Goal: Book appointment/travel/reservation

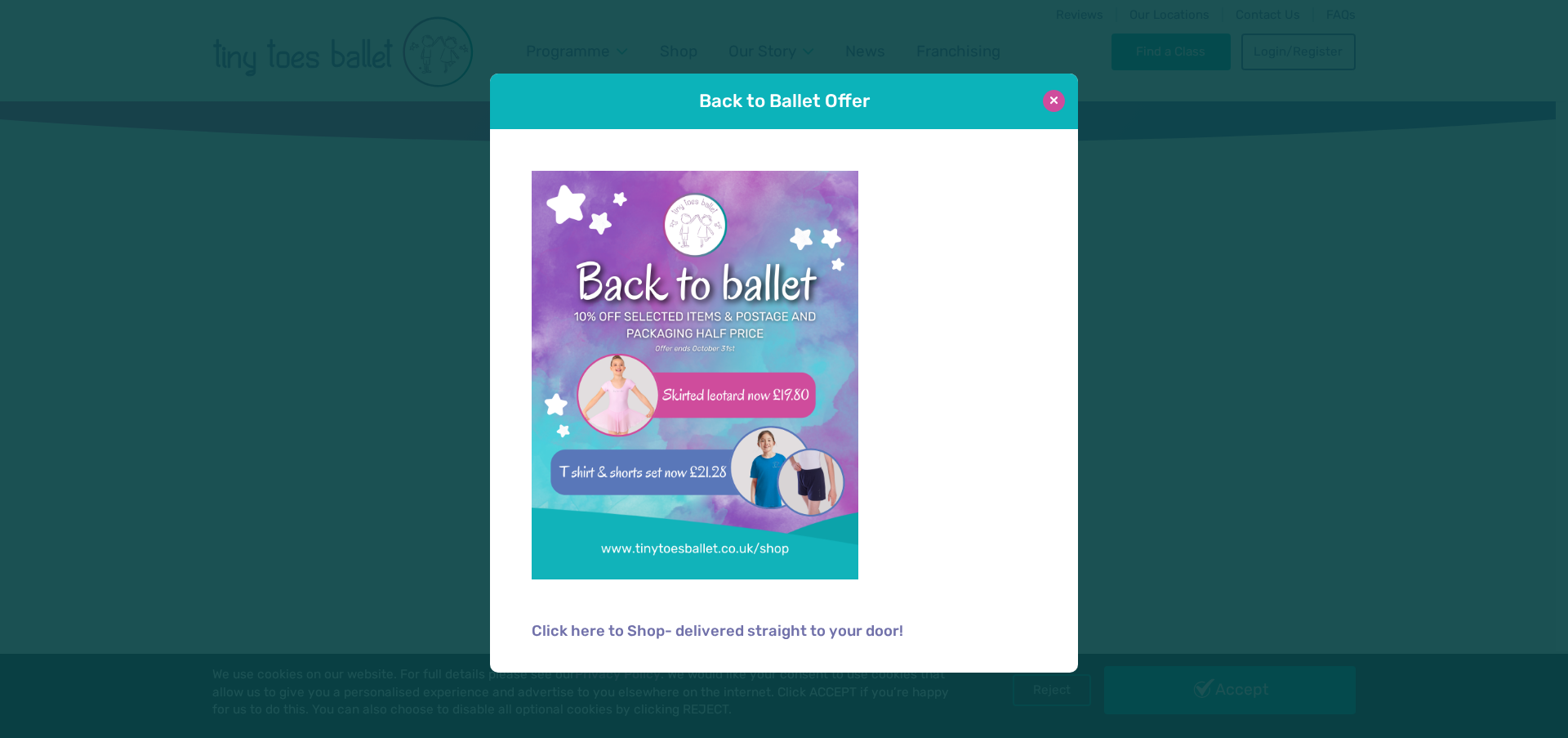
type input "**********"
click at [1044, 96] on button at bounding box center [1055, 101] width 22 height 22
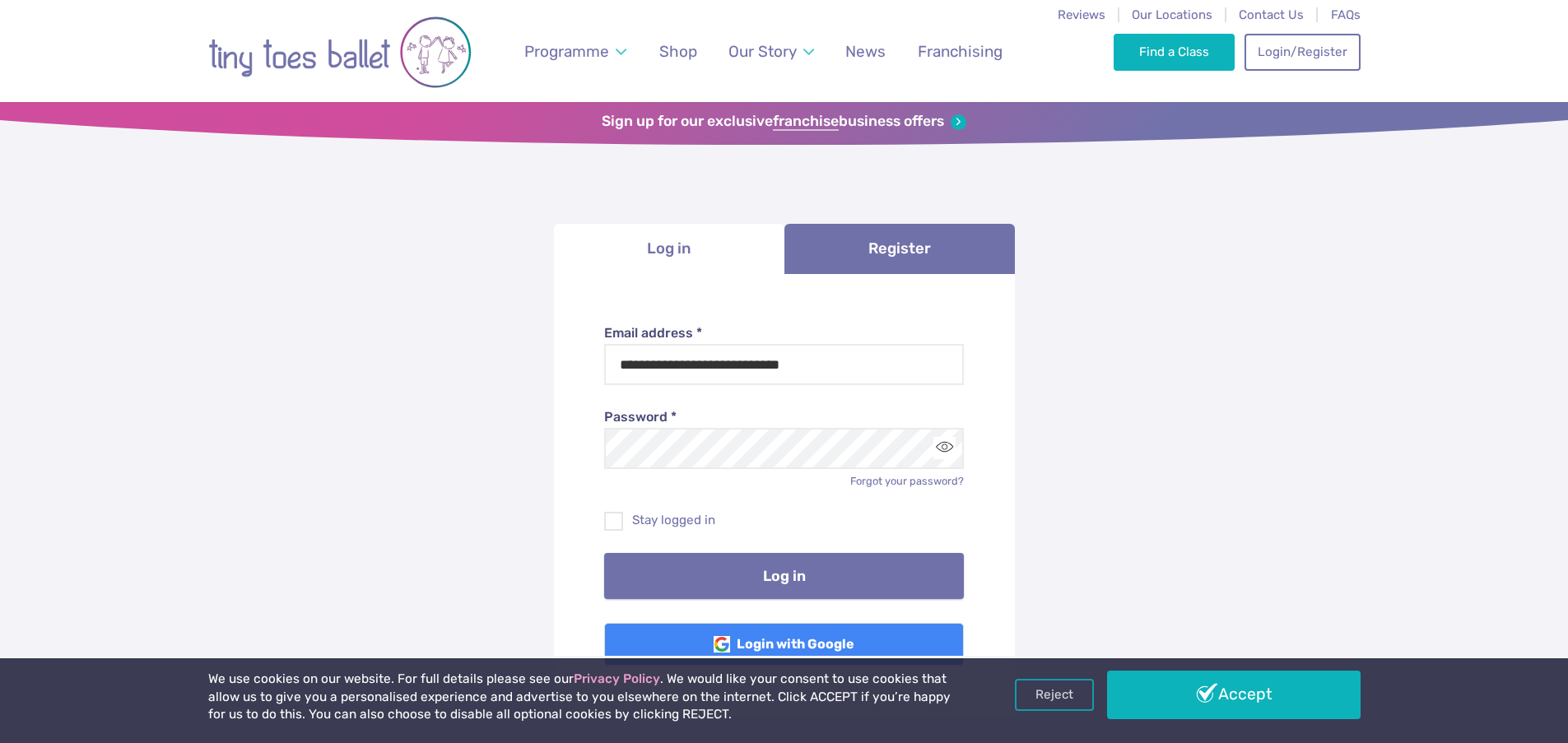
click at [753, 590] on button "Log in" at bounding box center [784, 575] width 360 height 46
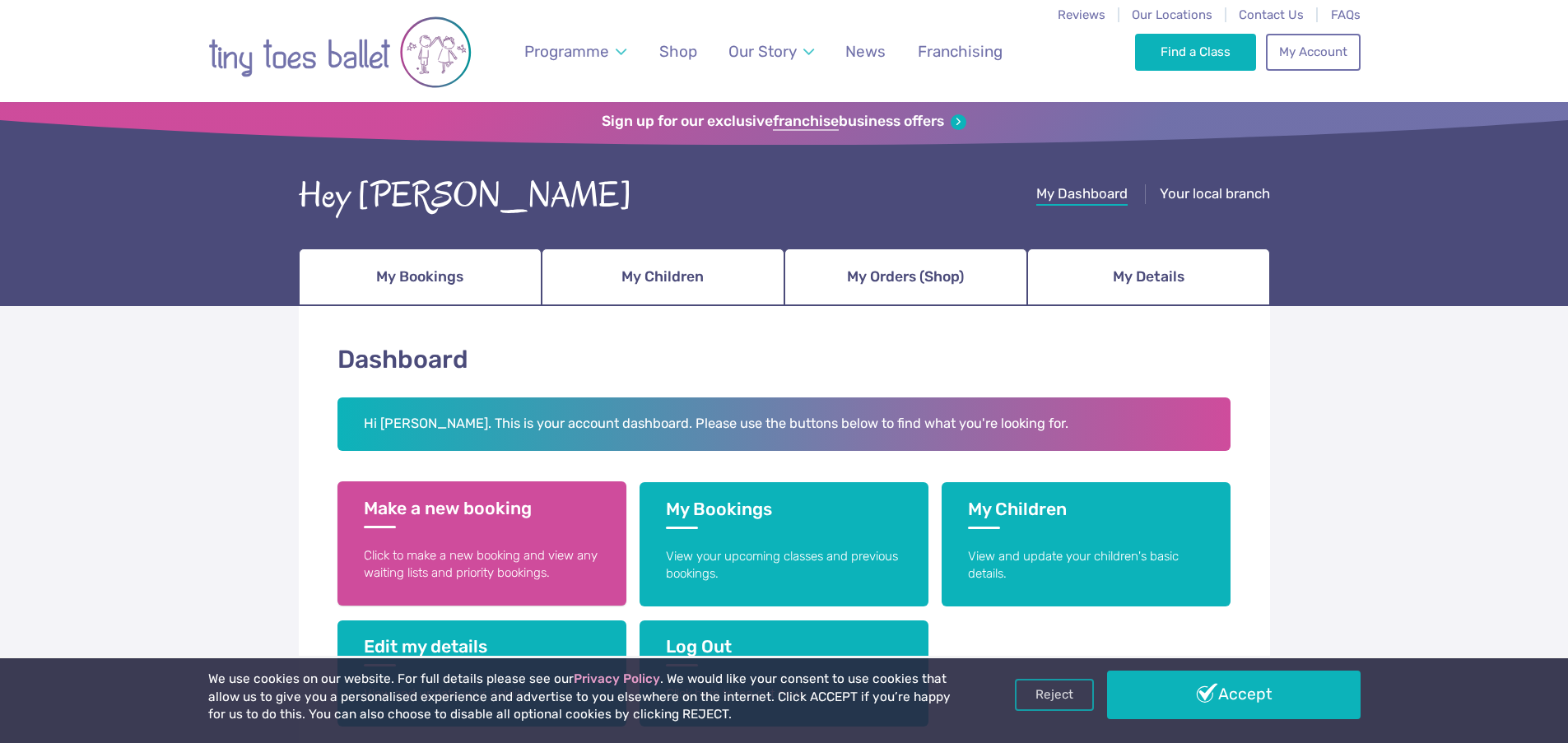
click at [573, 557] on p "Click to make a new booking and view any waiting lists and priority bookings." at bounding box center [482, 565] width 237 height 36
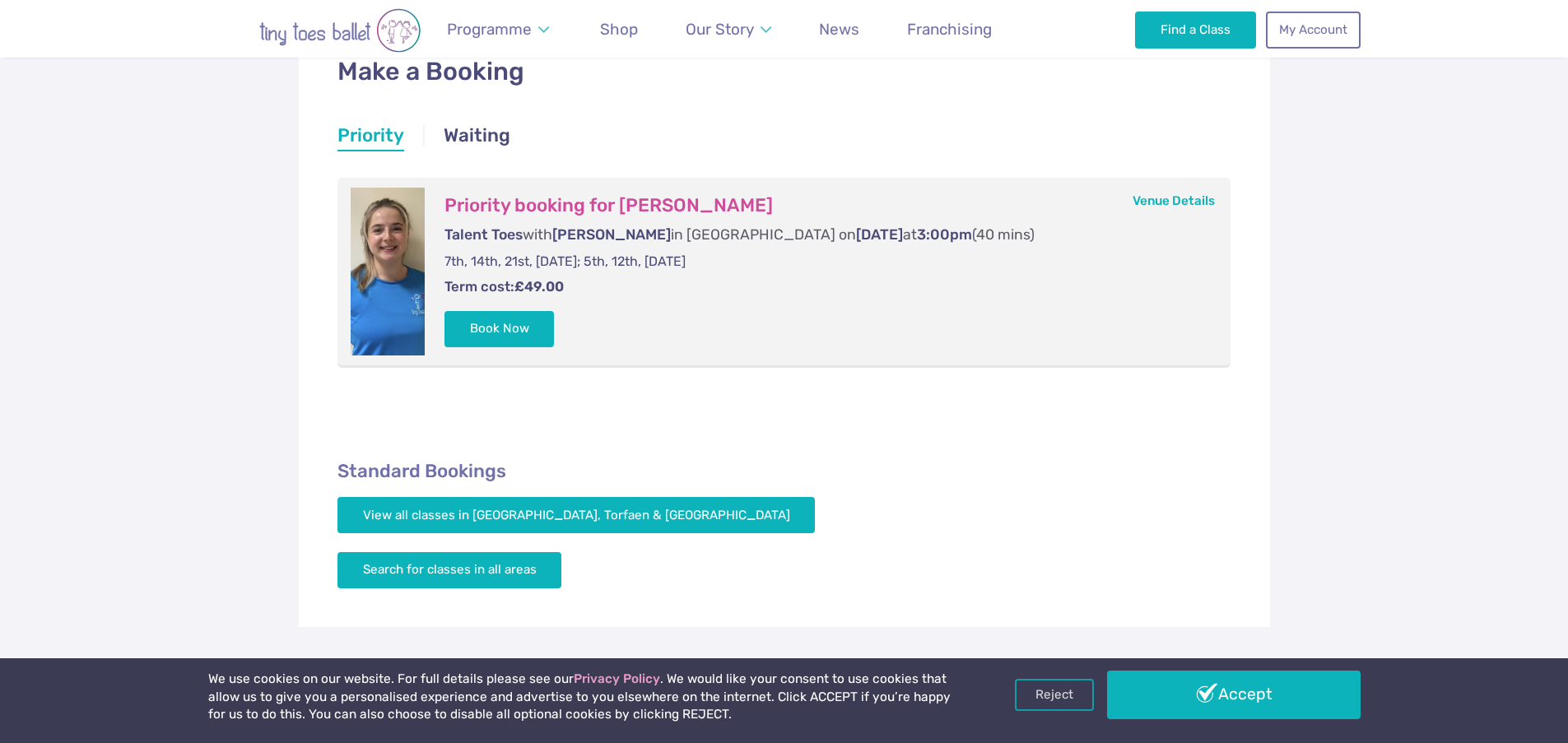
scroll to position [287, 0]
click at [629, 205] on h3 "Priority booking for Scarlett Roach" at bounding box center [822, 206] width 754 height 23
click at [603, 254] on p "7th, 14th, 21st, [DATE]; 5th, 12th, [DATE]" at bounding box center [822, 262] width 754 height 18
click at [514, 337] on button "Book Now" at bounding box center [499, 329] width 110 height 36
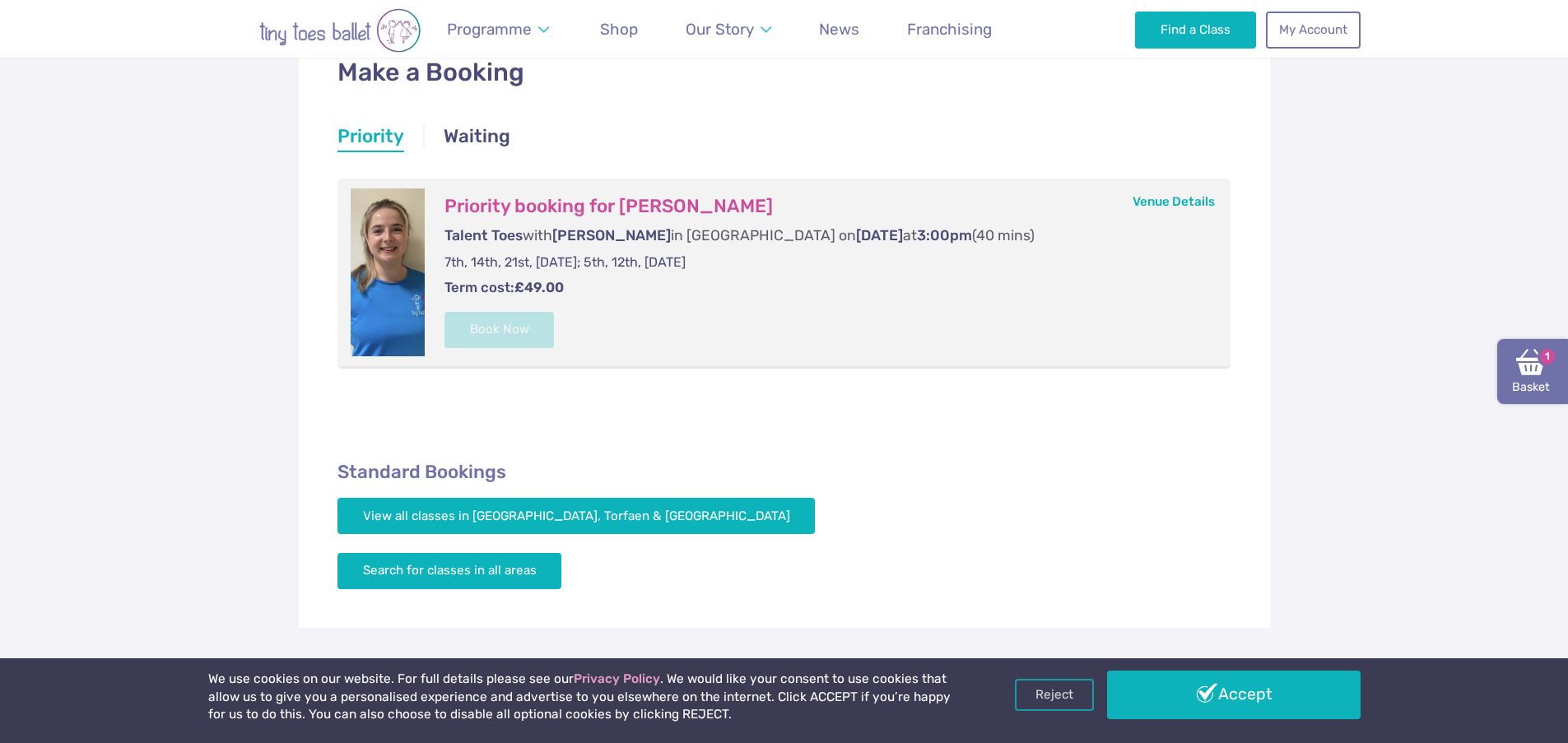
click at [1525, 369] on img at bounding box center [1530, 362] width 29 height 29
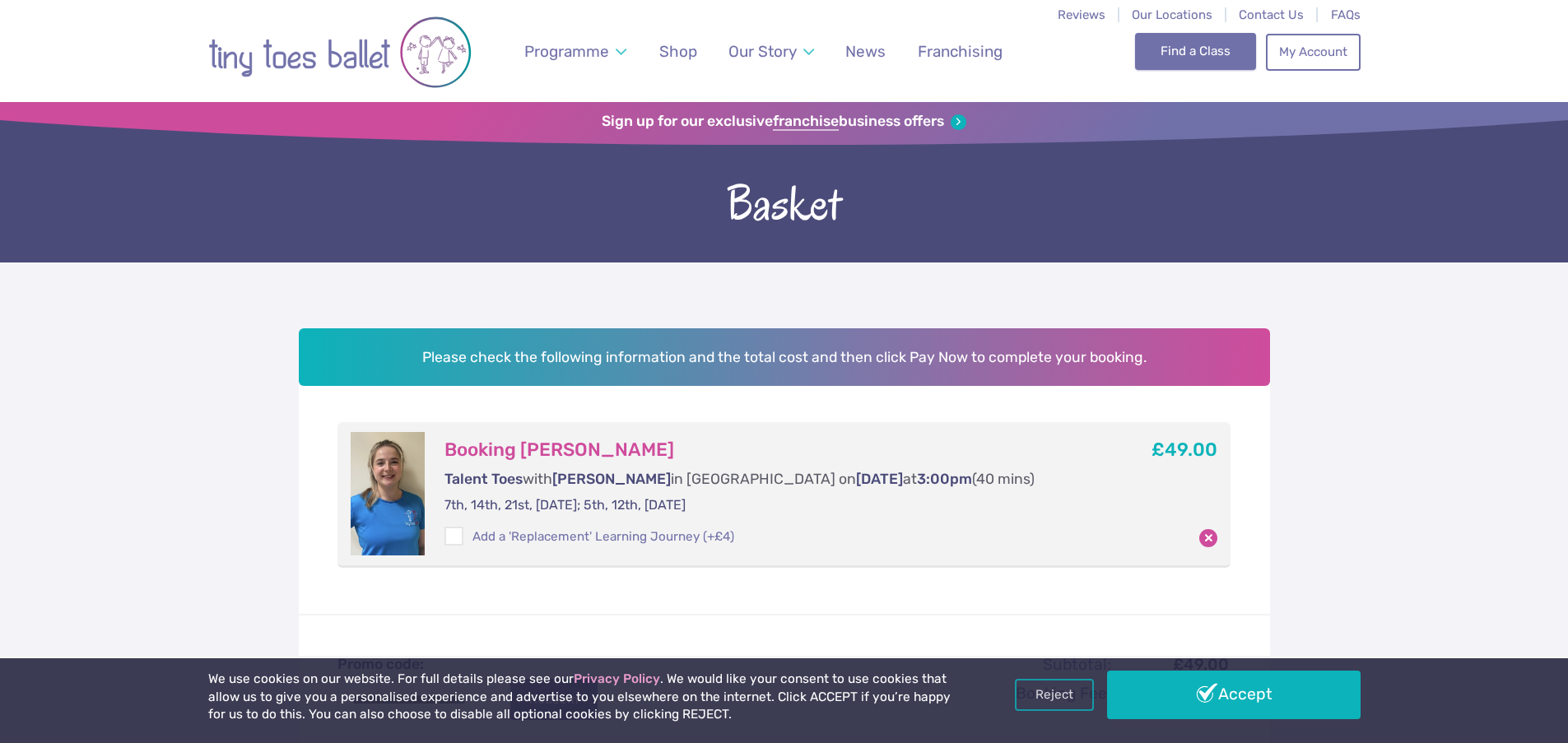
click at [1197, 69] on link "Find a Class" at bounding box center [1196, 51] width 121 height 36
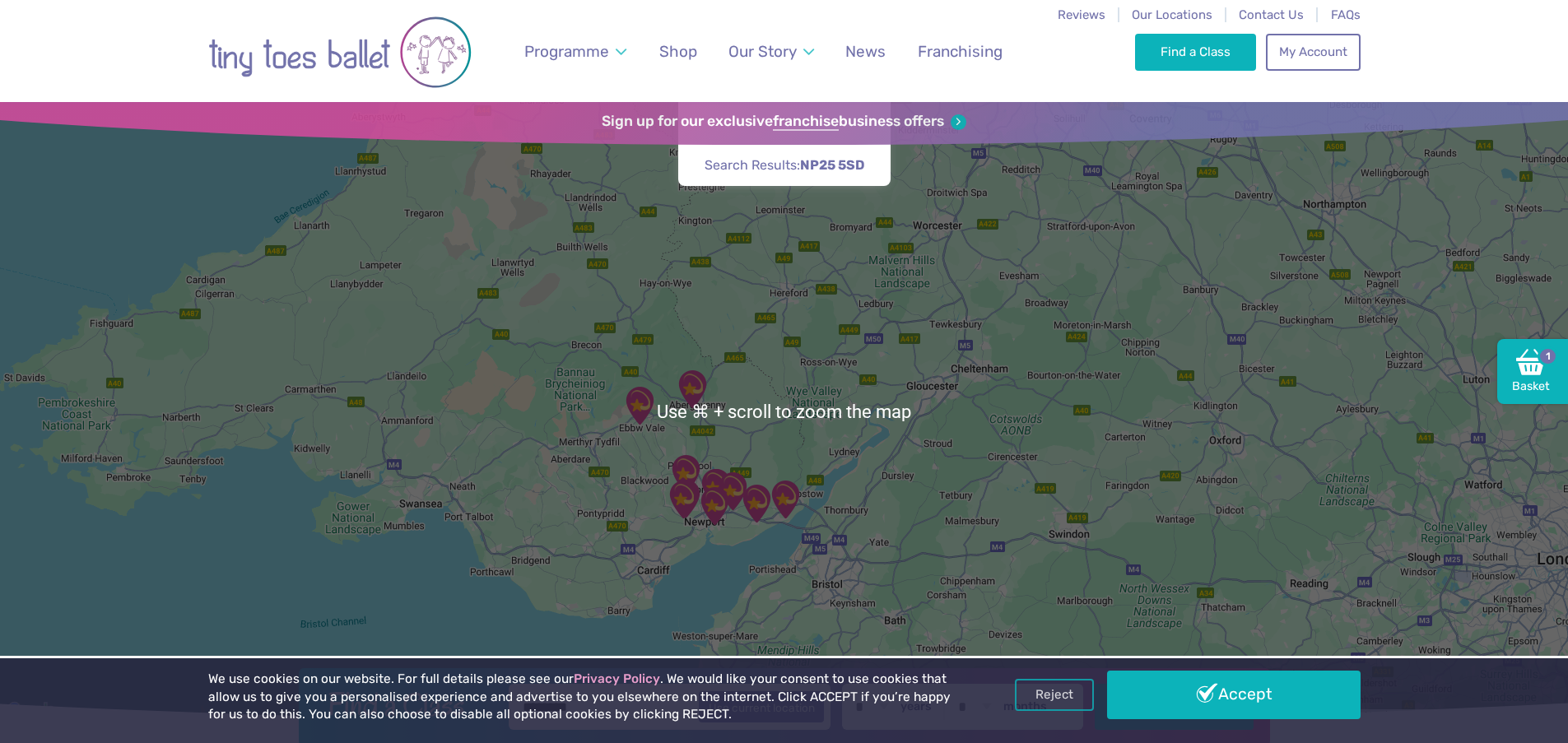
click at [688, 390] on img "Llanfoist Village Hall" at bounding box center [693, 389] width 41 height 41
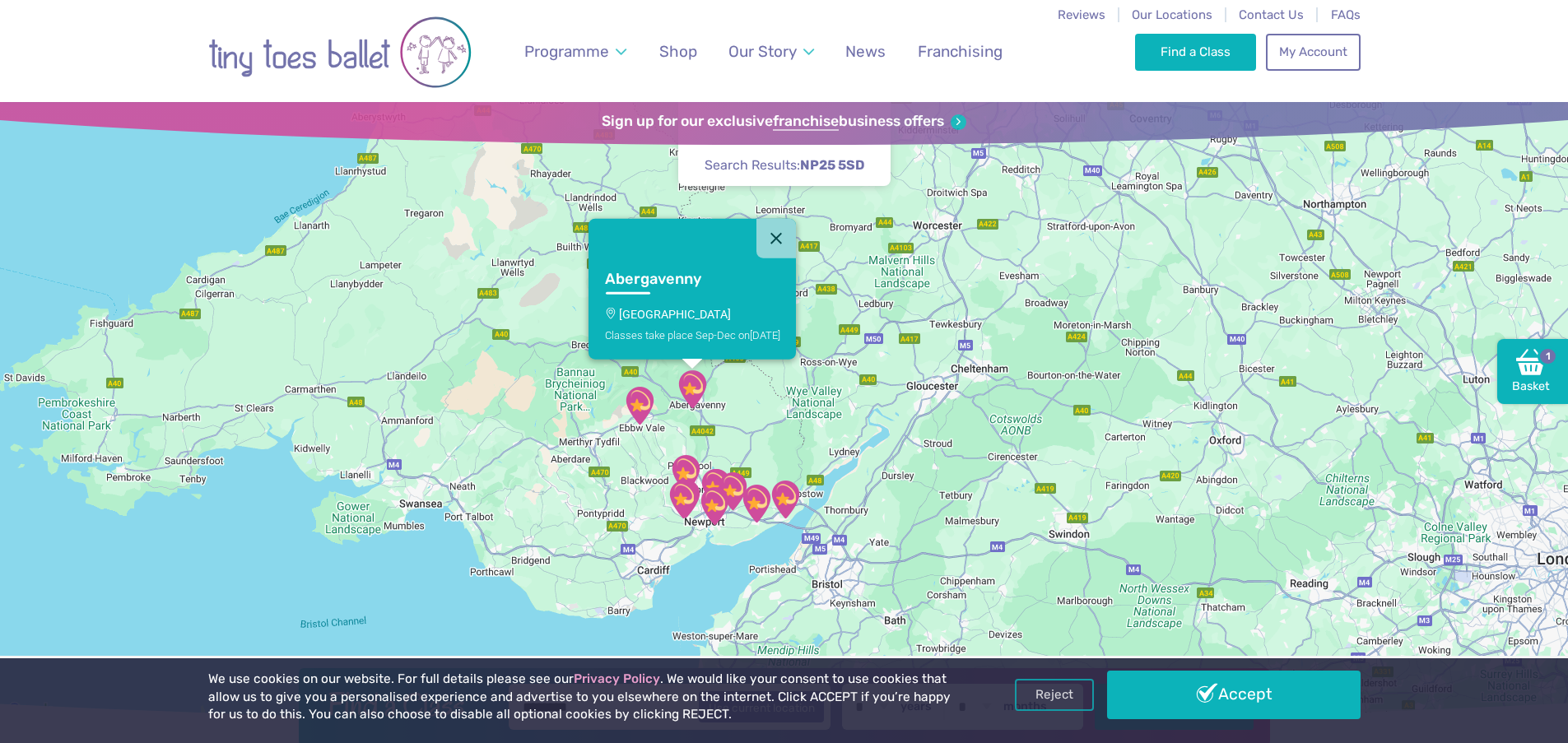
click at [668, 292] on link "Abergavenny Llanfoist Village Hall Classes take place Sep-Dec on Friday" at bounding box center [693, 308] width 207 height 101
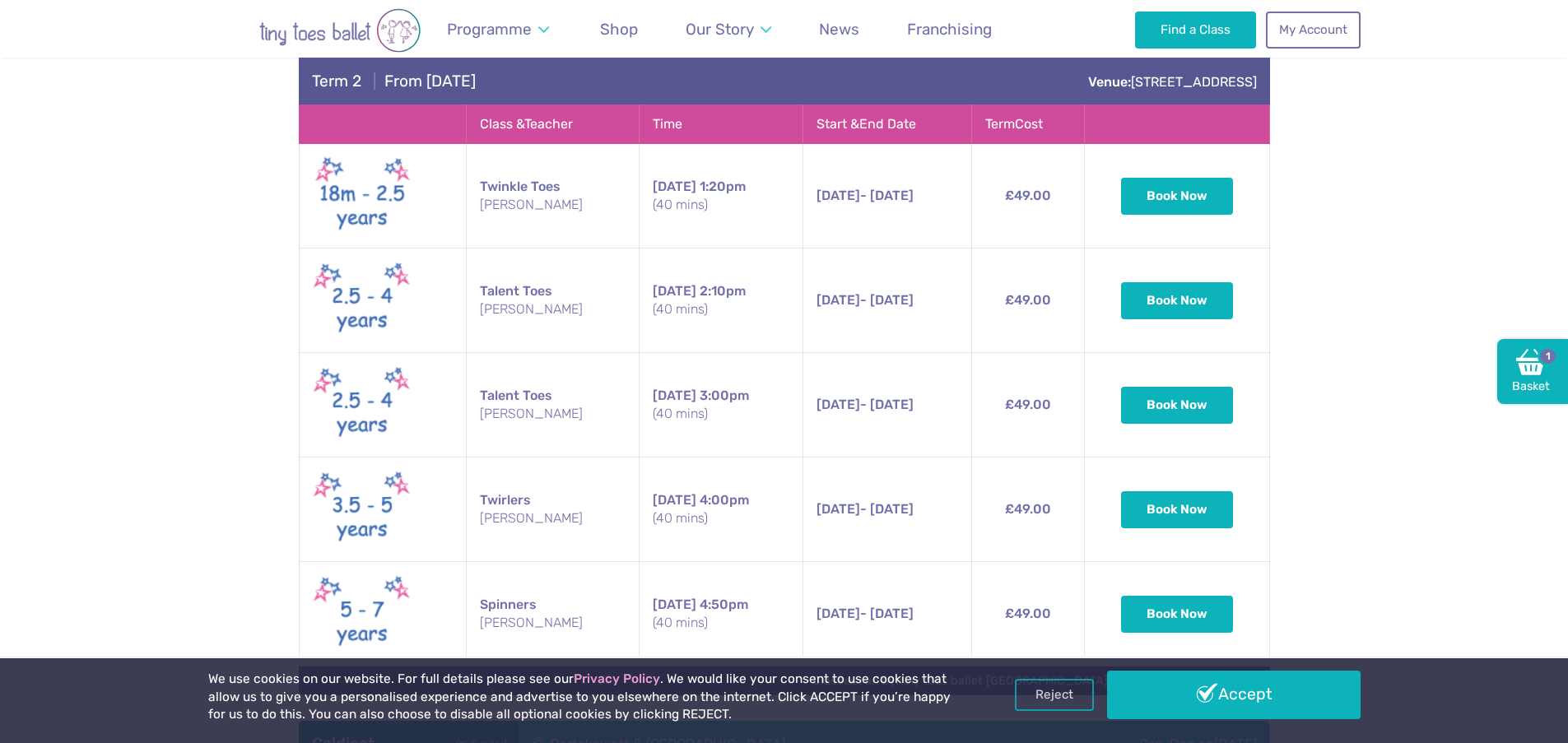
scroll to position [2067, 0]
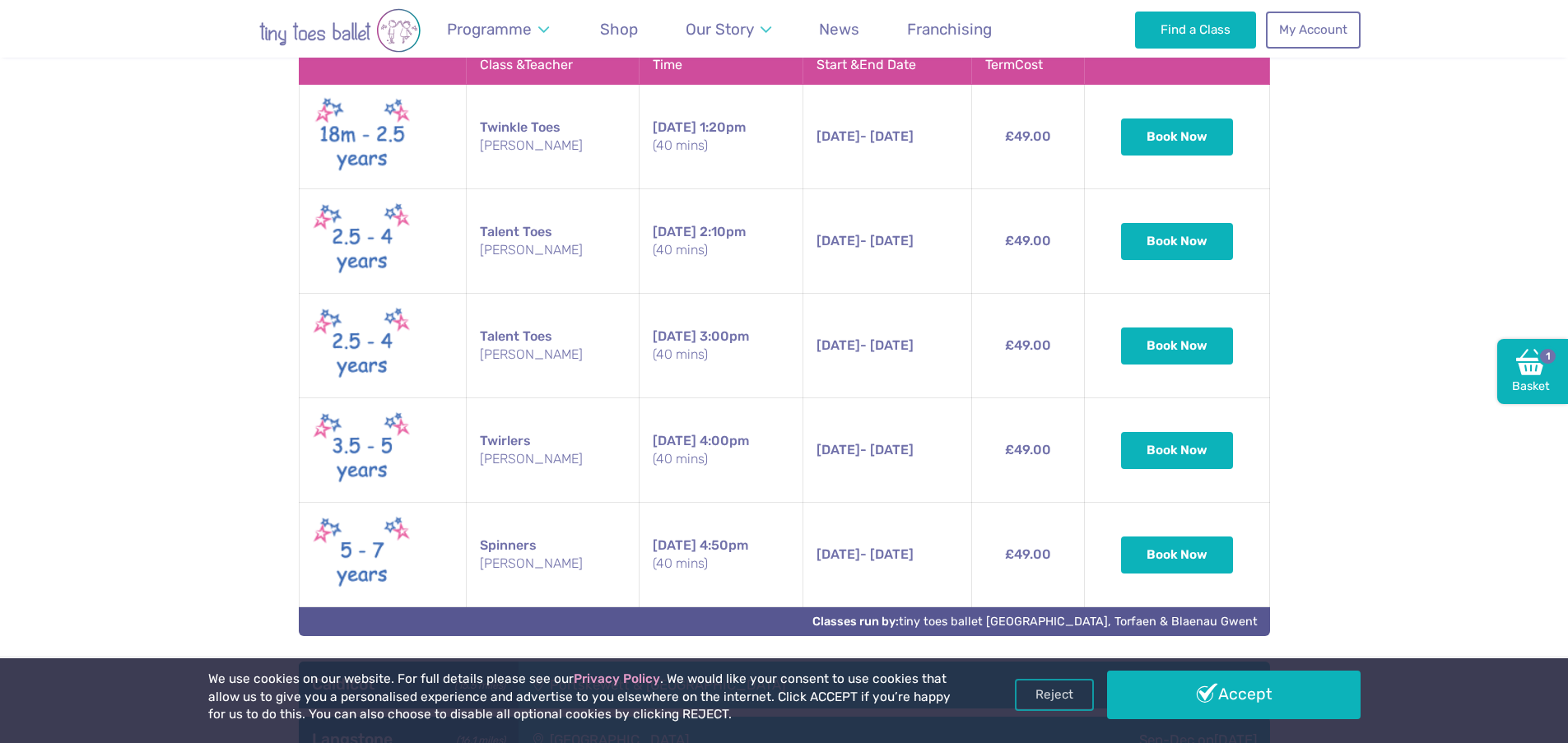
click at [362, 337] on img at bounding box center [362, 345] width 99 height 84
click at [829, 347] on span "7th Nov" at bounding box center [839, 345] width 43 height 16
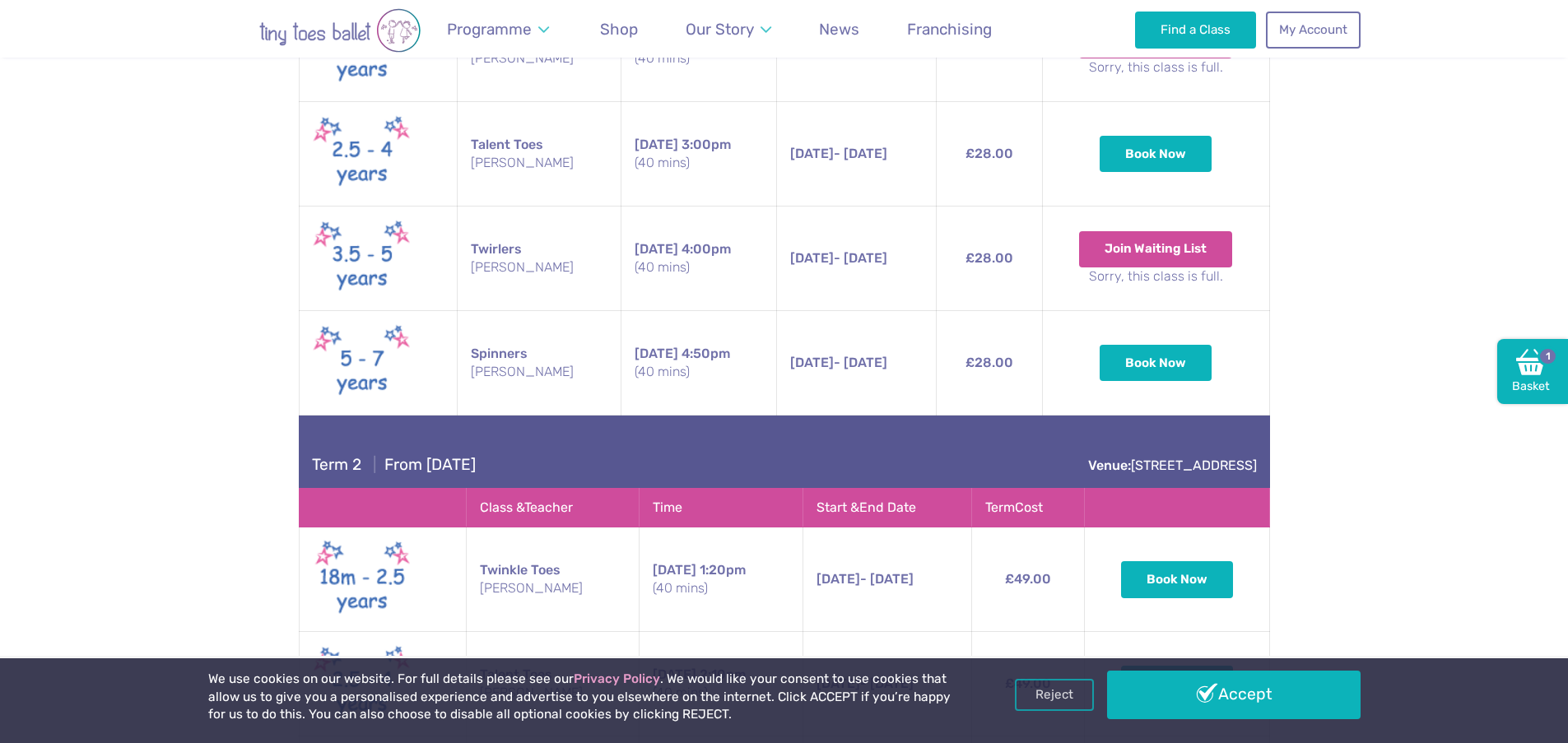
scroll to position [1619, 0]
